Goal: Find specific page/section: Find specific page/section

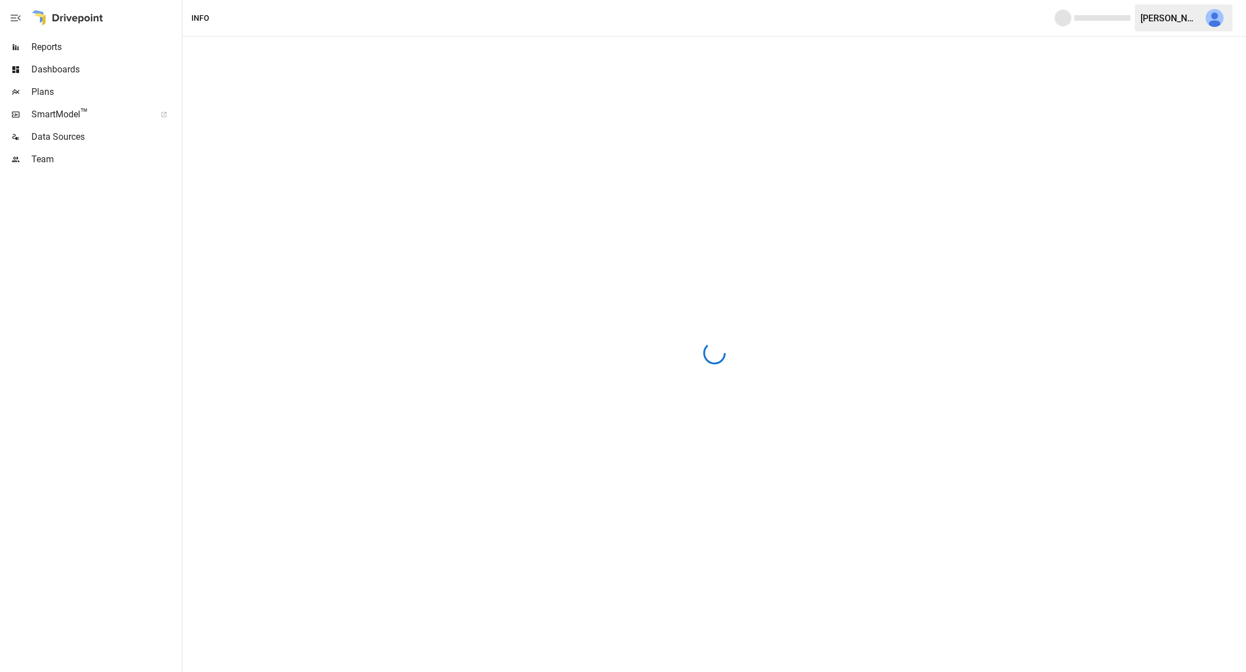
click at [76, 117] on span "SmartModel ™" at bounding box center [89, 114] width 117 height 13
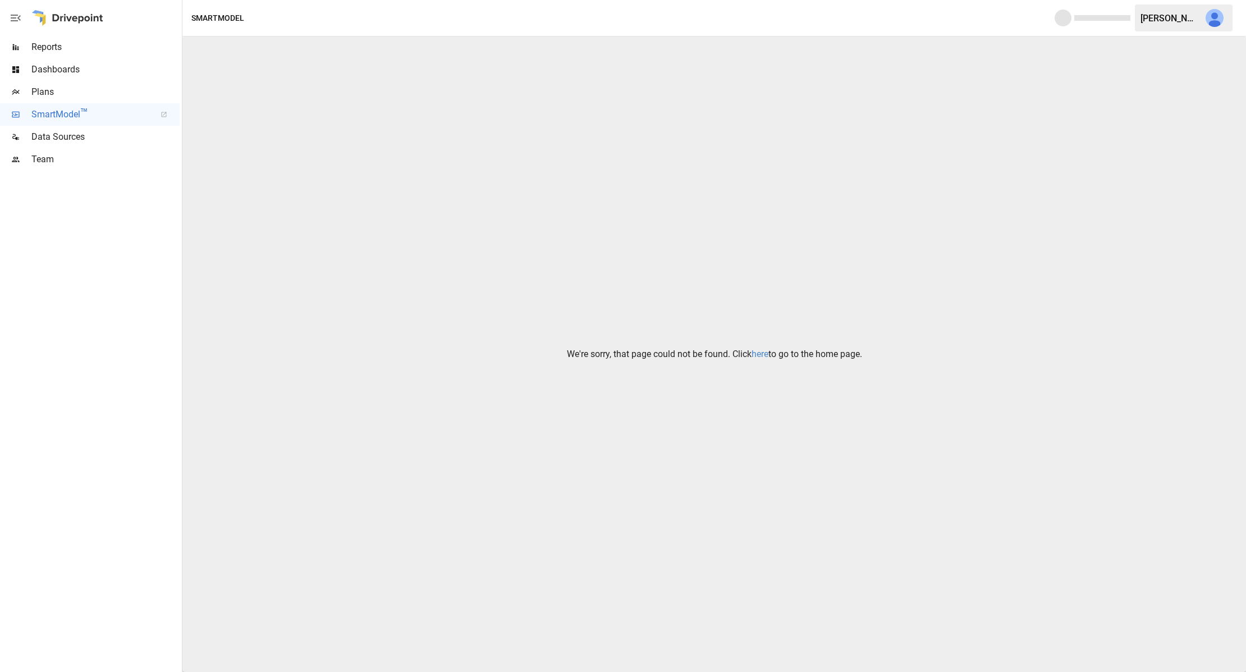
click at [761, 353] on link "here" at bounding box center [760, 354] width 17 height 11
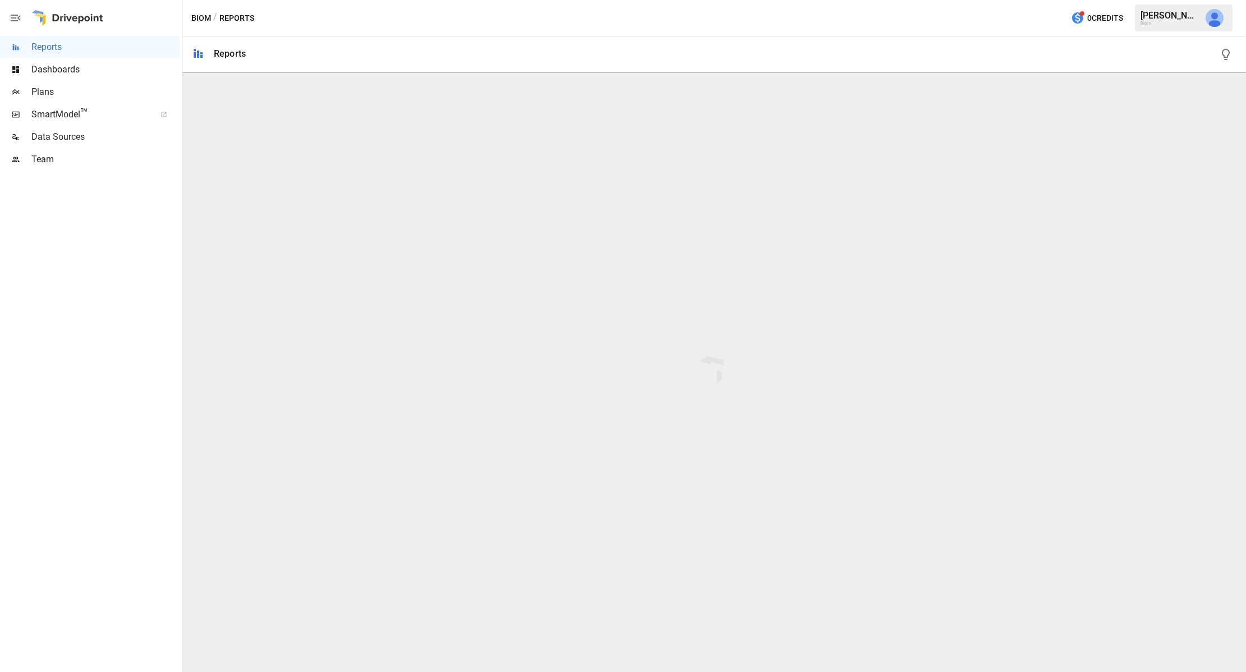
click at [64, 116] on span "SmartModel ™" at bounding box center [89, 114] width 117 height 13
